Goal: Information Seeking & Learning: Learn about a topic

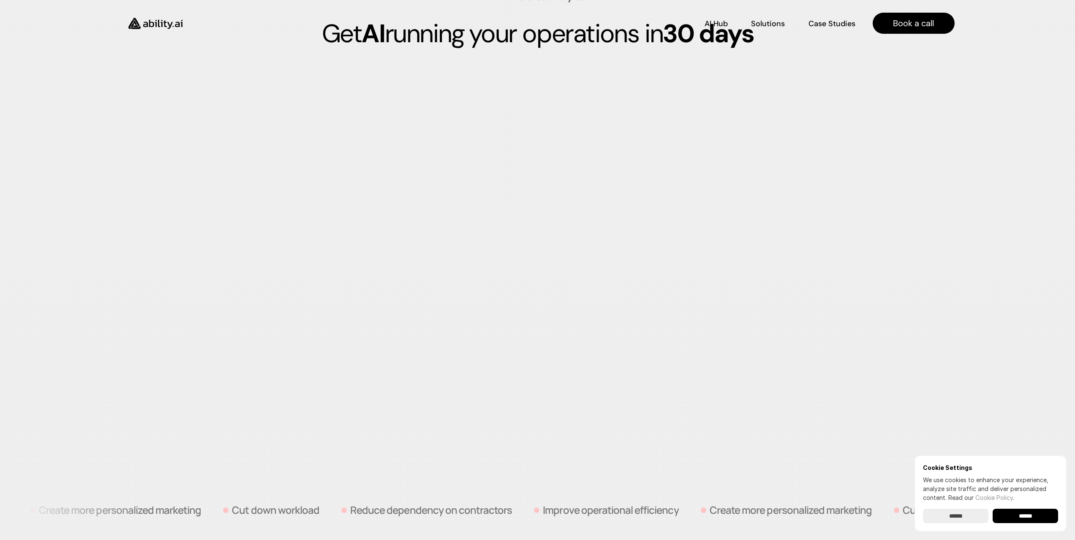
scroll to position [2276, 0]
click at [766, 26] on p "Solutions" at bounding box center [768, 22] width 32 height 11
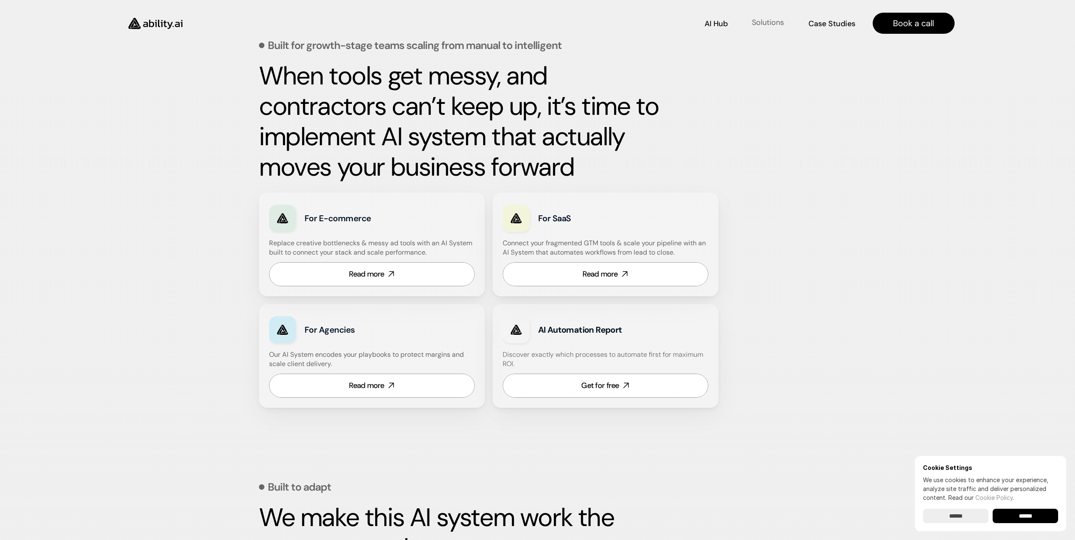
scroll to position [316, 0]
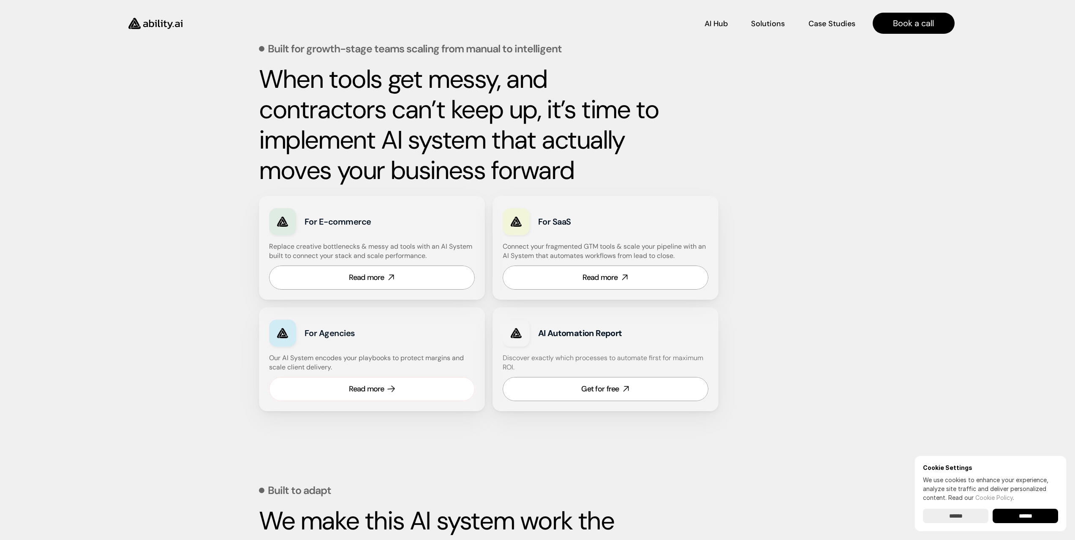
click at [363, 387] on div "Read more" at bounding box center [366, 389] width 35 height 11
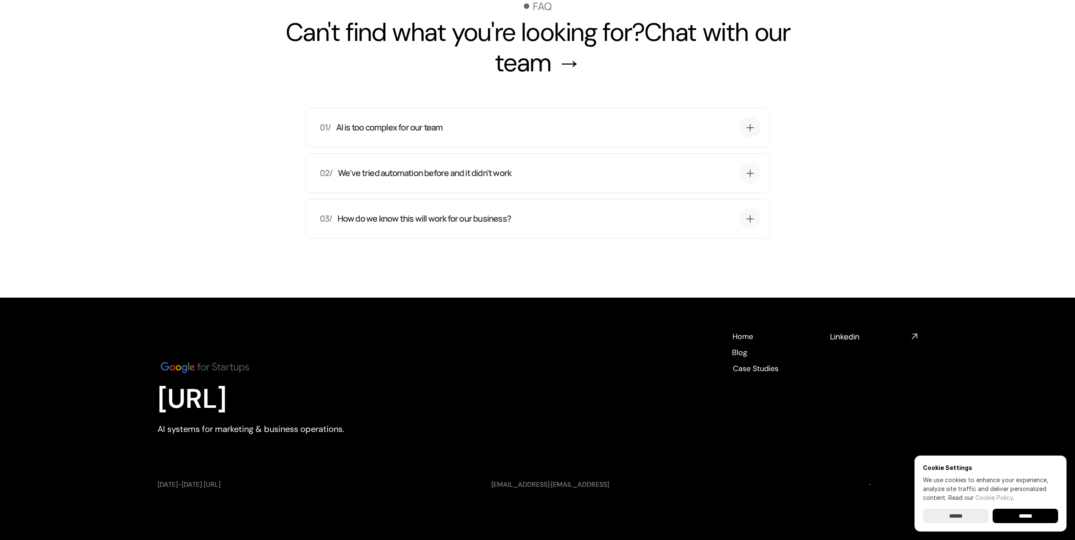
scroll to position [2971, 0]
